Goal: Information Seeking & Learning: Learn about a topic

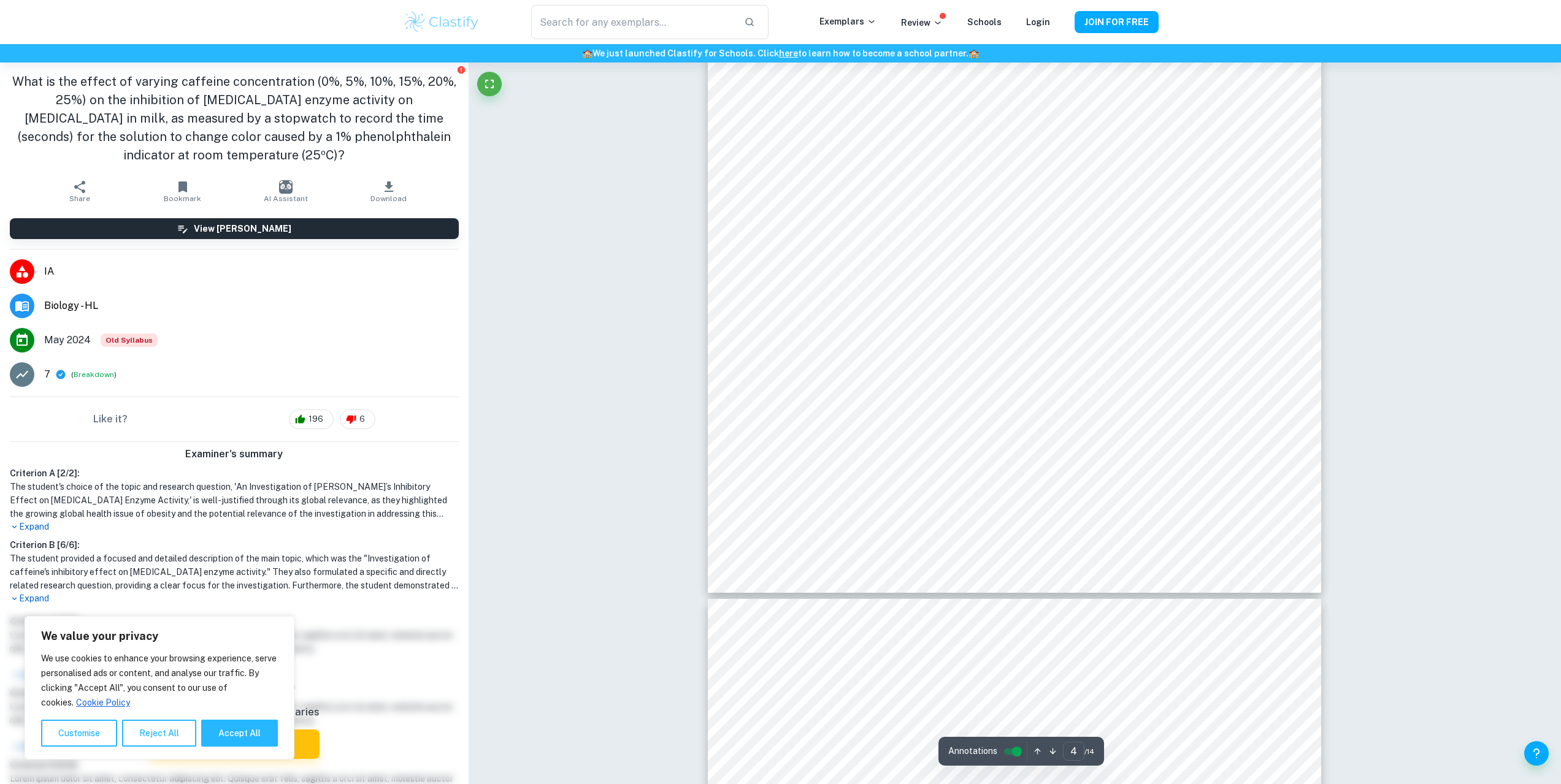
type input "5"
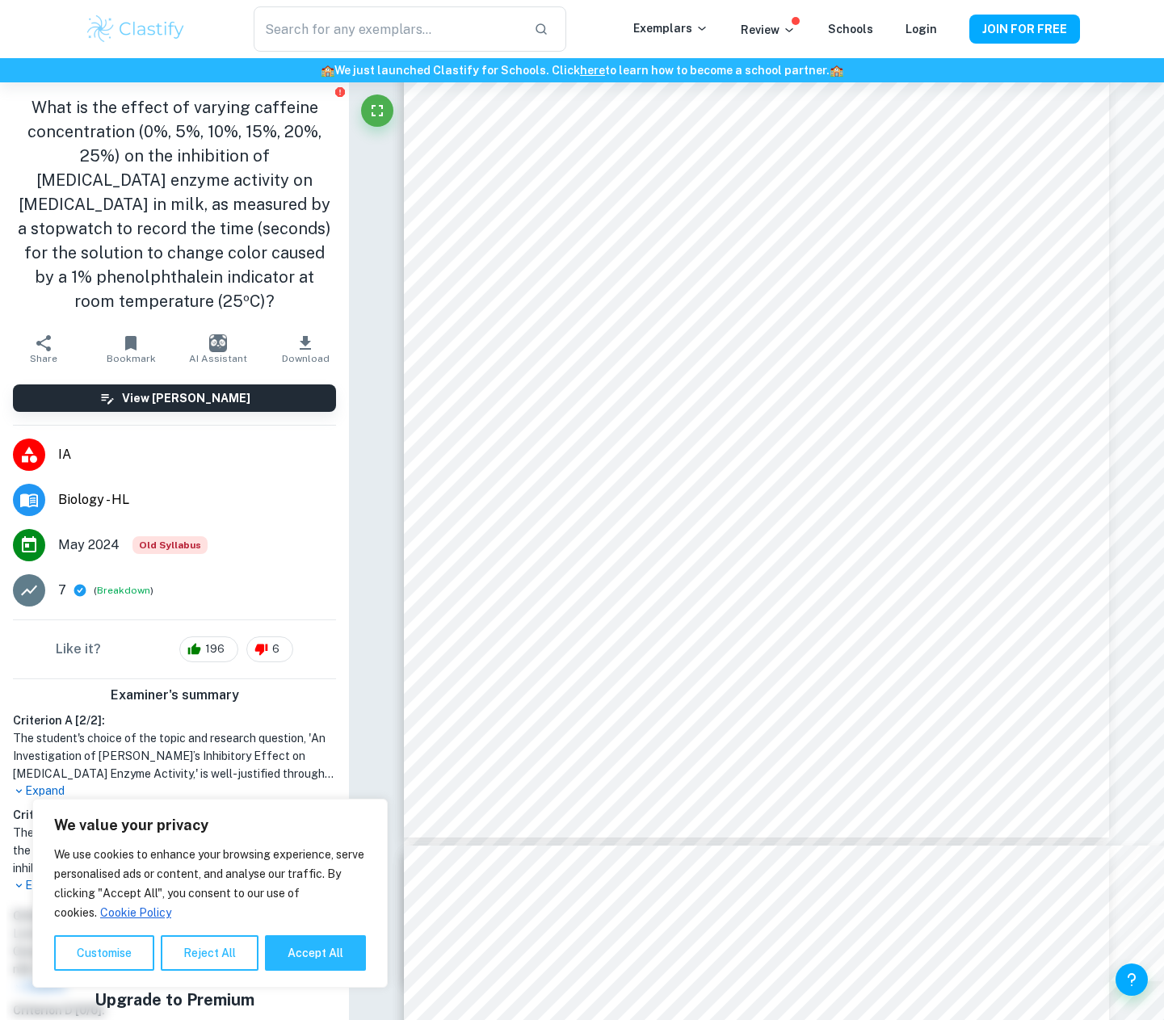
scroll to position [4534, 0]
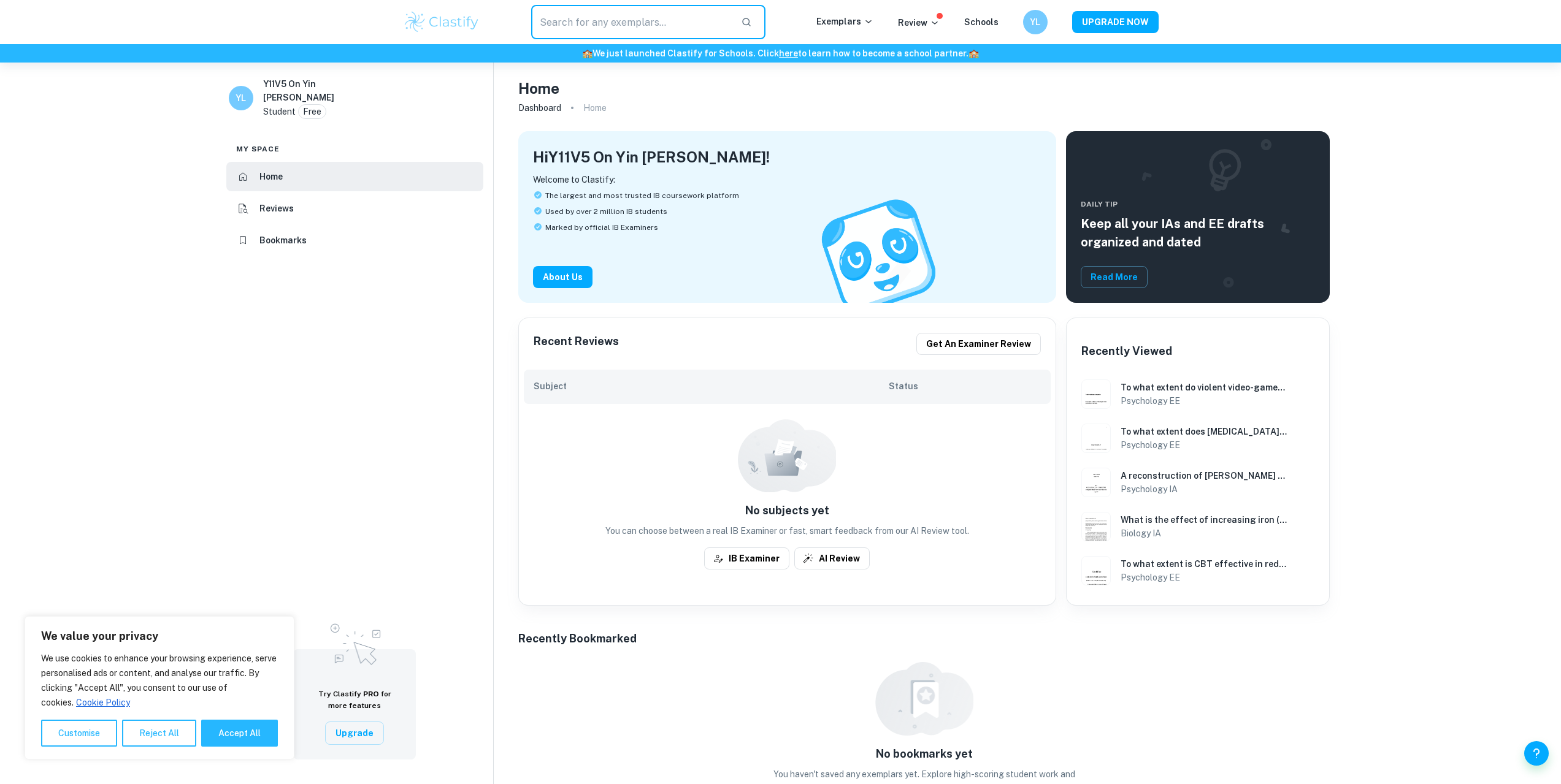
click at [654, 17] on input "text" at bounding box center [632, 21] width 200 height 34
click at [1028, 20] on div "YL" at bounding box center [1035, 22] width 26 height 26
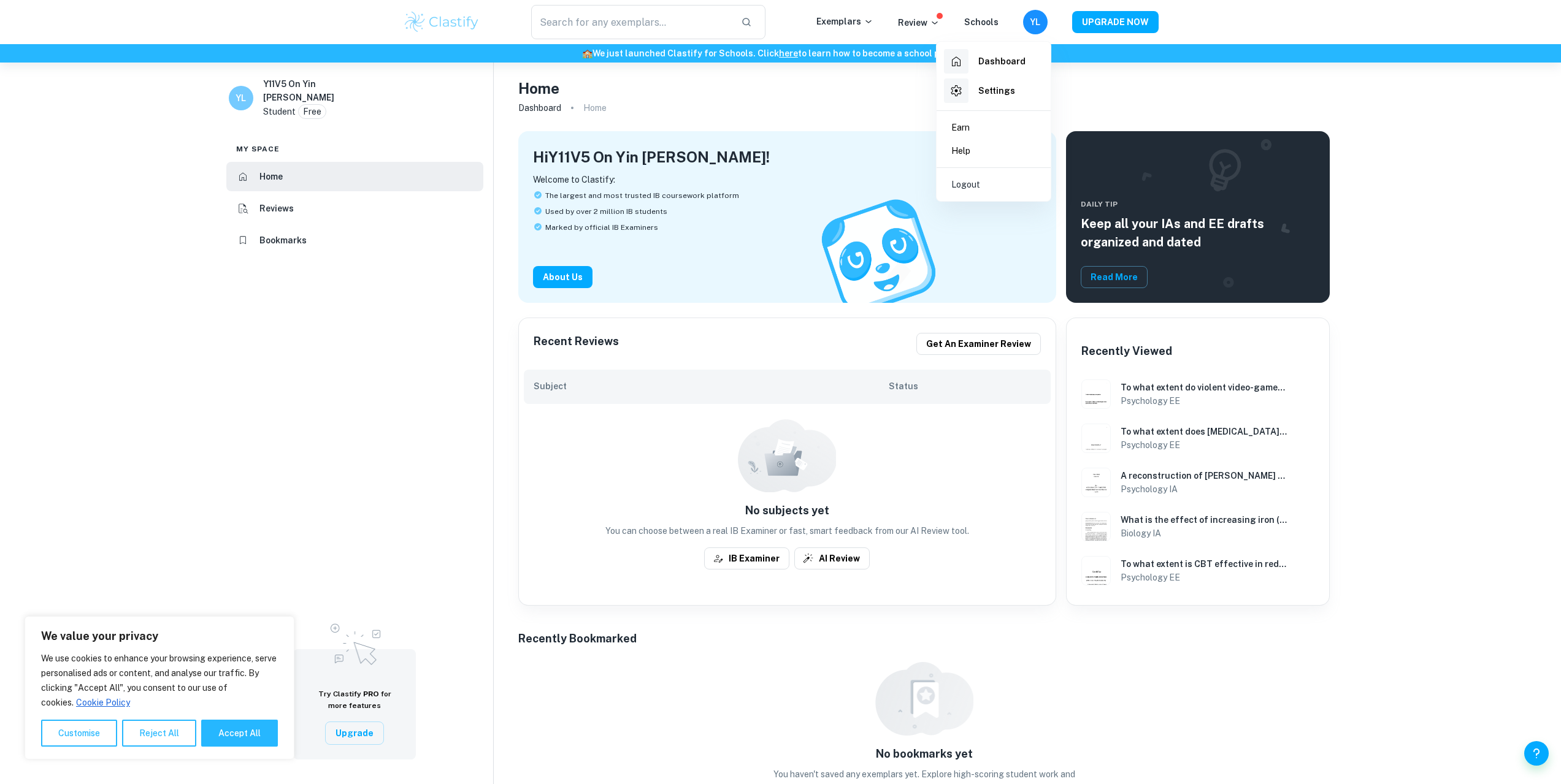
click at [1018, 193] on li "Logout" at bounding box center [993, 184] width 104 height 24
